Goal: Transaction & Acquisition: Purchase product/service

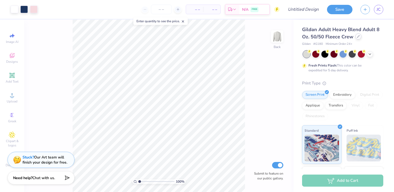
click at [358, 38] on icon at bounding box center [358, 36] width 3 height 3
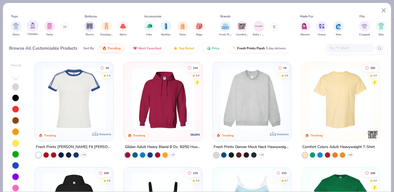
click at [30, 27] on img "filter for Hoodies" at bounding box center [33, 26] width 6 height 6
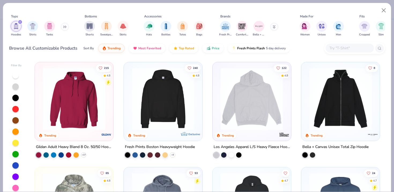
click at [18, 22] on div "filter for Hoodies" at bounding box center [20, 22] width 5 height 5
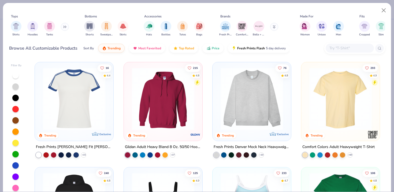
click at [235, 111] on img at bounding box center [252, 99] width 68 height 62
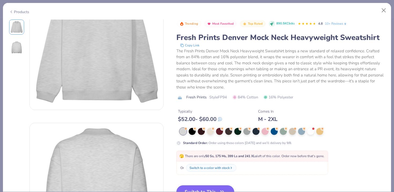
scroll to position [48, 0]
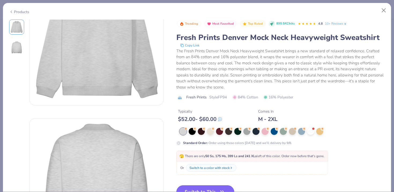
click at [194, 188] on button "Switch to This" at bounding box center [205, 191] width 58 height 13
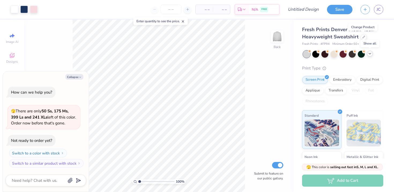
click at [372, 55] on div at bounding box center [370, 54] width 6 height 6
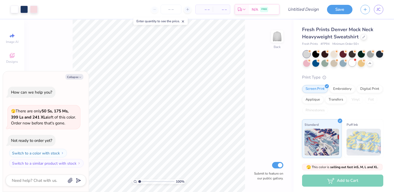
click at [352, 63] on div at bounding box center [352, 62] width 7 height 7
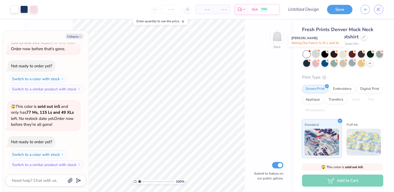
click at [314, 55] on div at bounding box center [315, 53] width 7 height 7
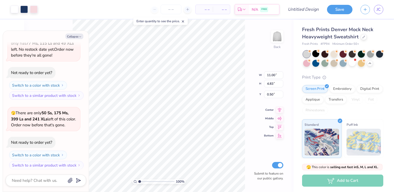
type textarea "x"
type input "1.24"
type textarea "x"
type input "10.81"
type input "4.61"
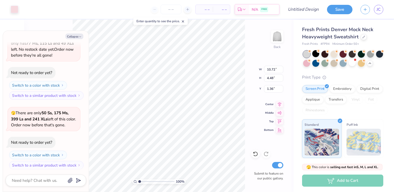
type input "1.34"
type textarea "x"
type input "1.93"
type textarea "x"
type input "3.00"
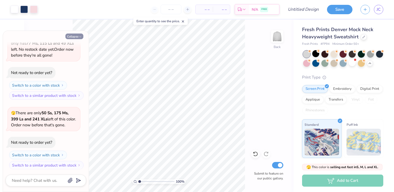
click at [78, 38] on icon "button" at bounding box center [79, 36] width 3 height 3
type textarea "x"
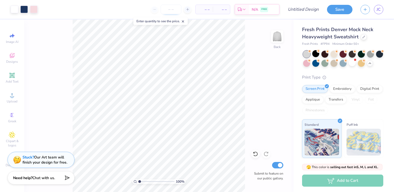
click at [168, 13] on input "number" at bounding box center [170, 10] width 21 height 10
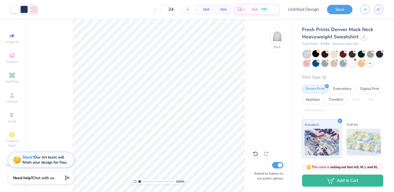
type input "2"
type input "3"
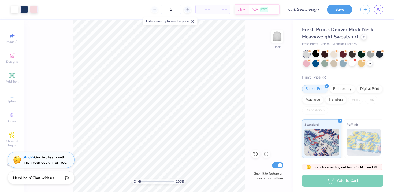
type input "50"
